Goal: Transaction & Acquisition: Purchase product/service

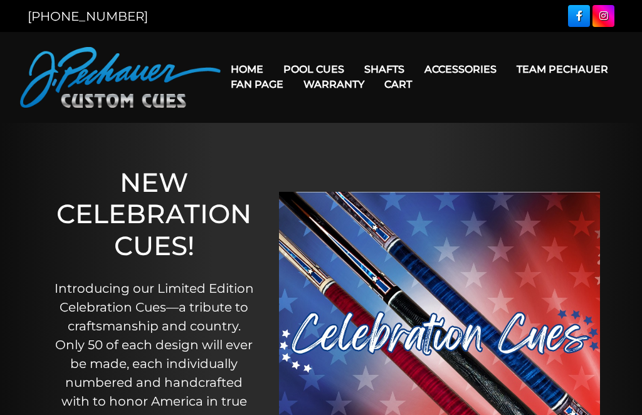
click at [374, 71] on link "Warranty" at bounding box center [333, 84] width 81 height 32
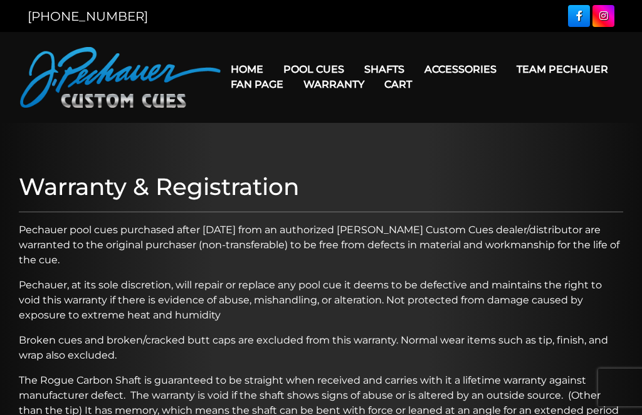
click at [512, 132] on link "Gloves" at bounding box center [482, 123] width 135 height 18
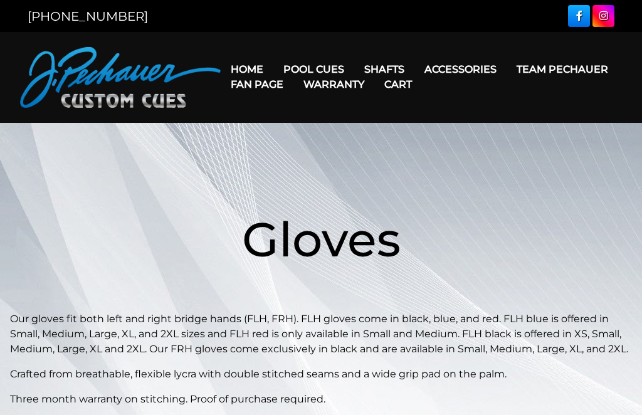
click at [519, 167] on link "Pechauer Towel" at bounding box center [482, 158] width 135 height 18
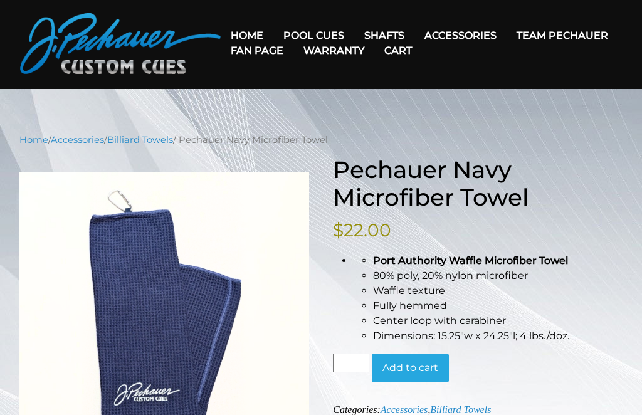
scroll to position [34, 0]
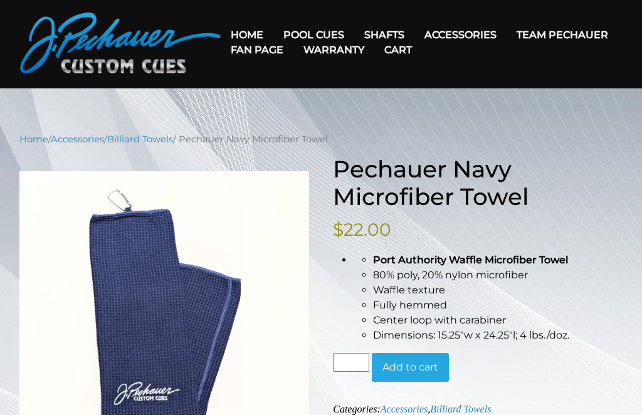
click at [516, 115] on link "Cases" at bounding box center [482, 106] width 135 height 18
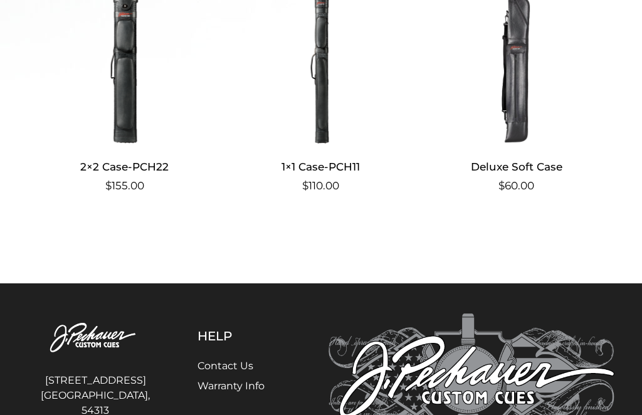
scroll to position [636, 0]
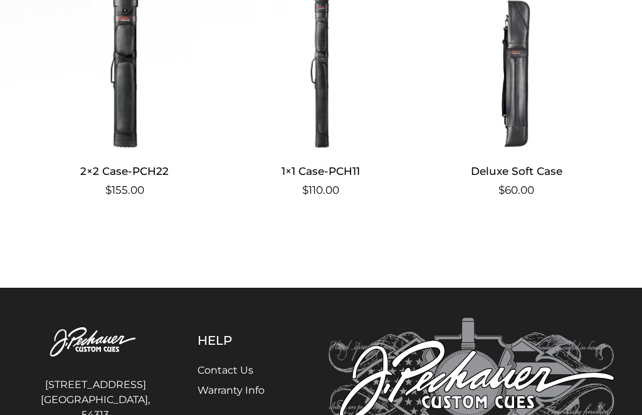
click at [517, 129] on img at bounding box center [516, 65] width 174 height 169
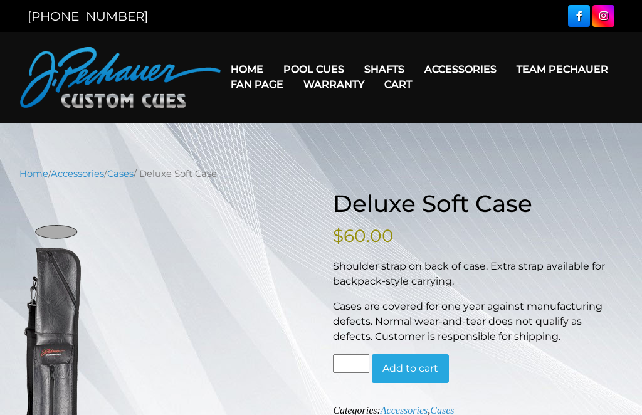
click at [516, 149] on link "Cases" at bounding box center [482, 141] width 135 height 18
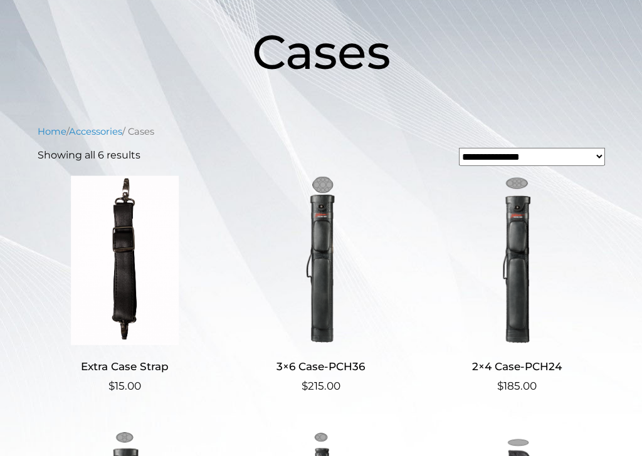
scroll to position [187, 0]
click at [333, 273] on img at bounding box center [320, 259] width 174 height 169
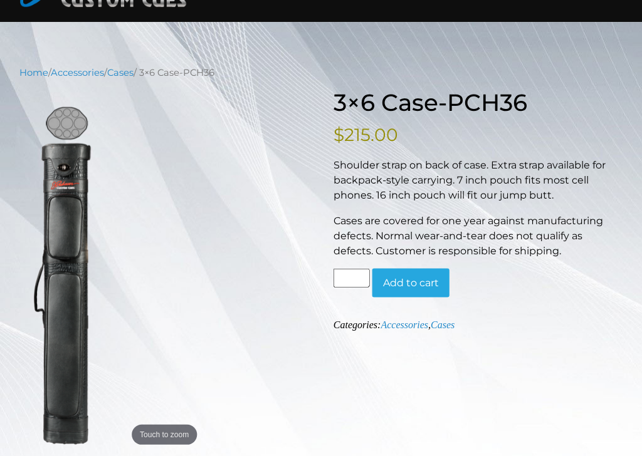
scroll to position [93, 0]
